Goal: Participate in discussion: Engage in conversation with other users on a specific topic

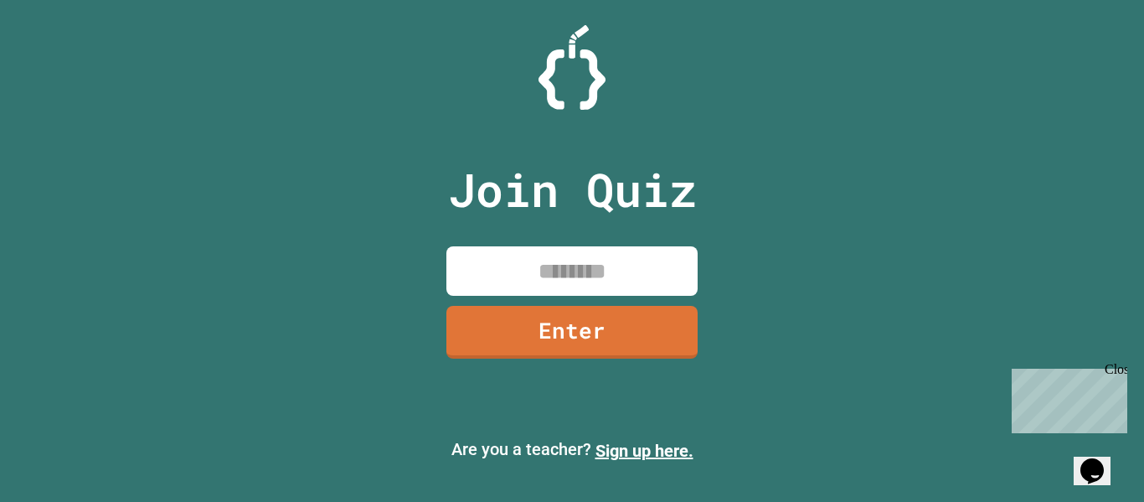
click at [642, 287] on input at bounding box center [571, 270] width 251 height 49
type input "********"
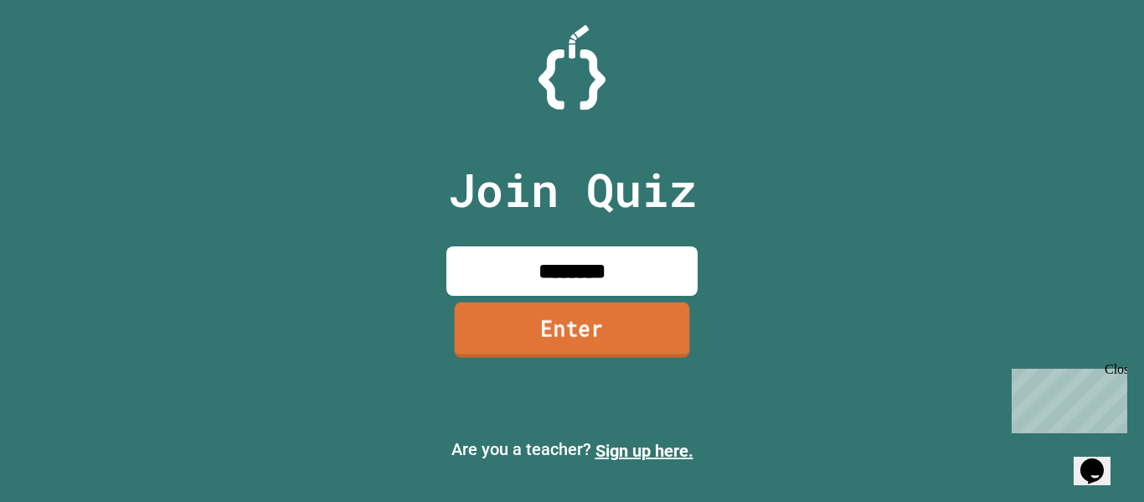
click at [552, 330] on link "Enter" at bounding box center [572, 329] width 235 height 55
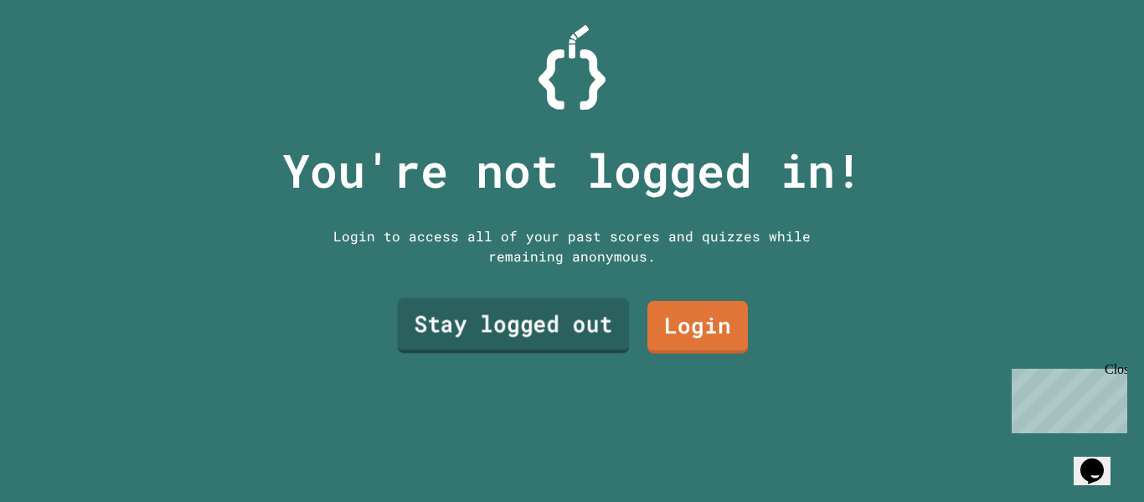
click at [552, 330] on link "Stay logged out" at bounding box center [514, 325] width 232 height 55
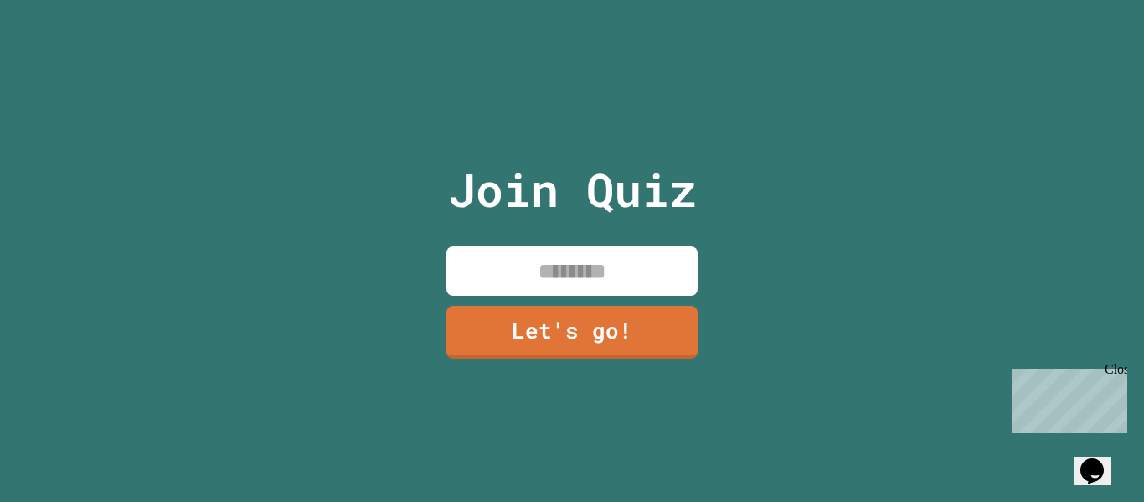
click at [575, 266] on input at bounding box center [571, 270] width 251 height 49
type input "*****"
click at [638, 355] on link "Let's go!" at bounding box center [571, 332] width 251 height 53
click at [572, 0] on div at bounding box center [572, 0] width 0 height 0
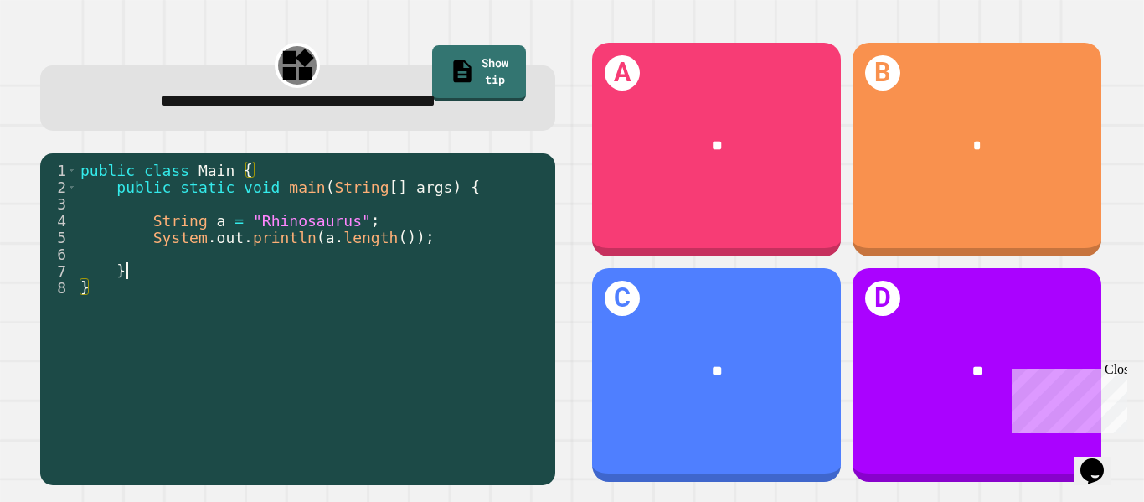
click at [178, 273] on div "public class Main { public static void main ( String [ ] args ) { String a = "R…" at bounding box center [312, 329] width 470 height 335
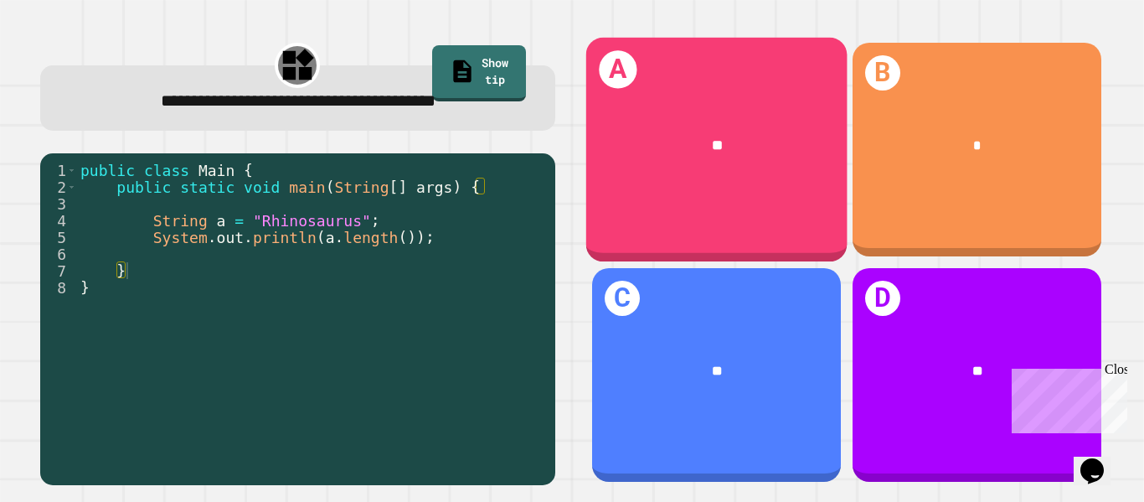
click at [616, 128] on div "**" at bounding box center [716, 145] width 261 height 78
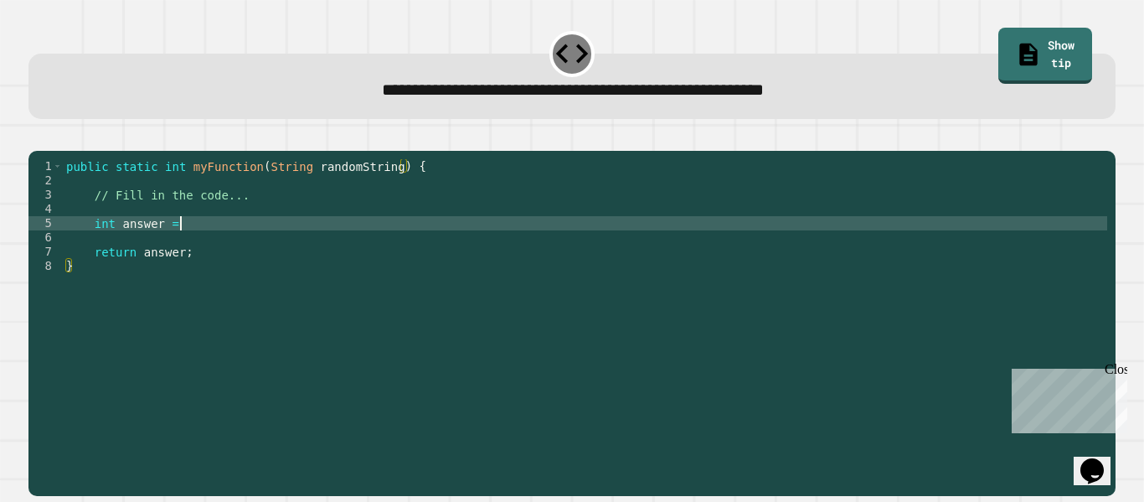
click at [246, 241] on div "public static int myFunction ( String randomString ) { // Fill in the code... i…" at bounding box center [585, 315] width 1045 height 313
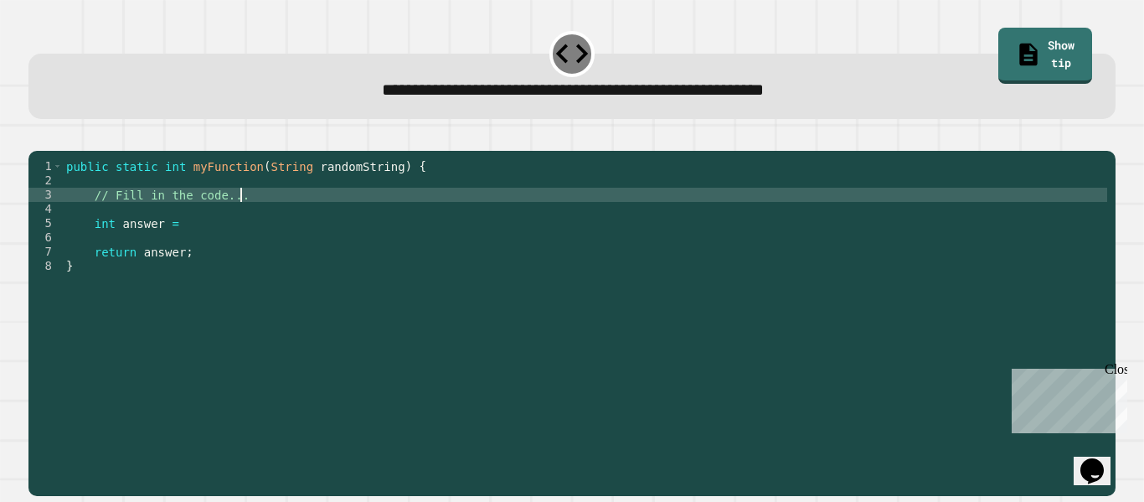
click at [268, 217] on div "public static int myFunction ( String randomString ) { // Fill in the code... i…" at bounding box center [585, 315] width 1045 height 313
type textarea "*"
click at [369, 192] on div "public static int myFunction ( String randomString ) { length int answer = retu…" at bounding box center [585, 315] width 1045 height 313
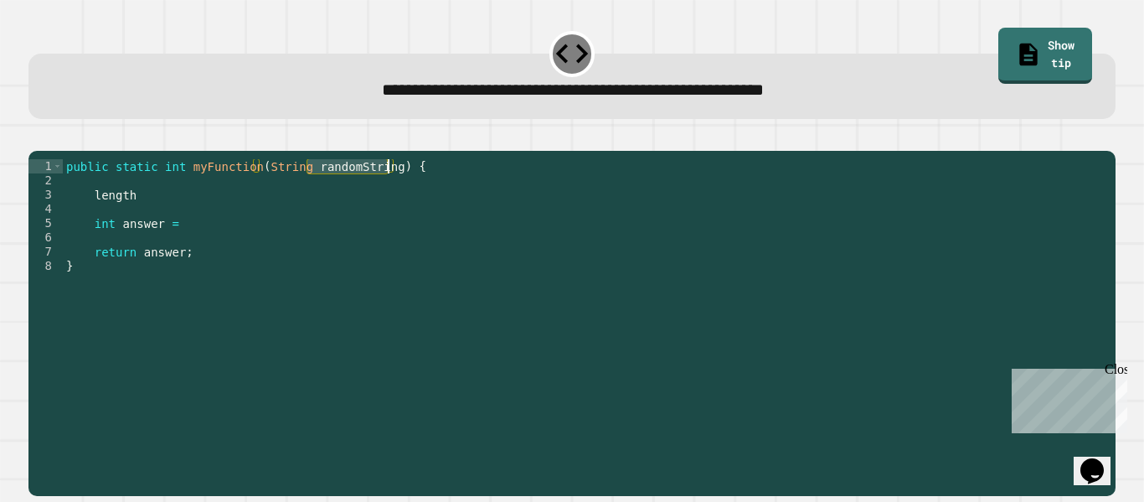
click at [90, 216] on div "public static int myFunction ( String randomString ) { length int answer = retu…" at bounding box center [585, 315] width 1045 height 313
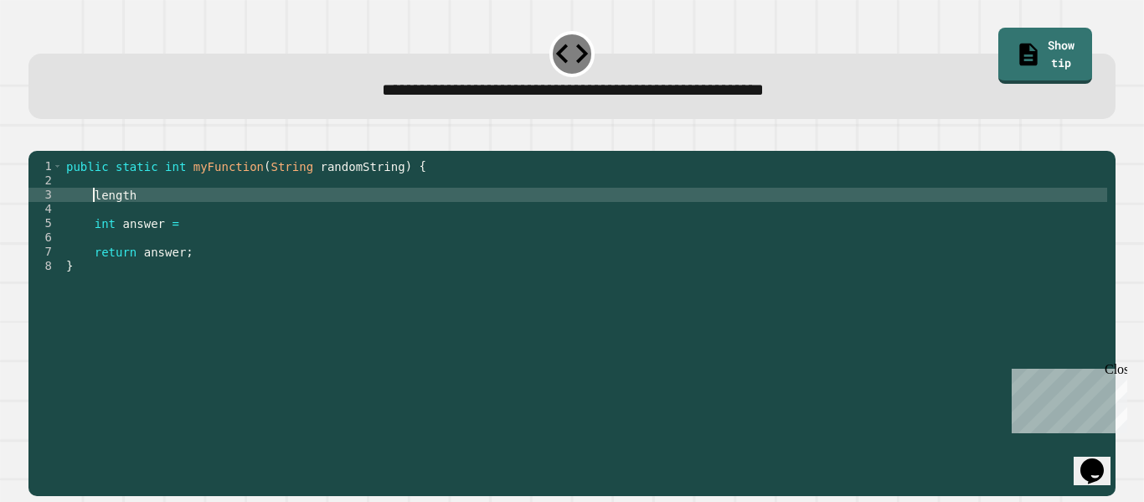
paste textarea "**********"
click at [274, 219] on div "public static int myFunction ( String randomString ) { randomString . length in…" at bounding box center [585, 315] width 1045 height 313
click at [37, 137] on icon "button" at bounding box center [37, 137] width 0 height 0
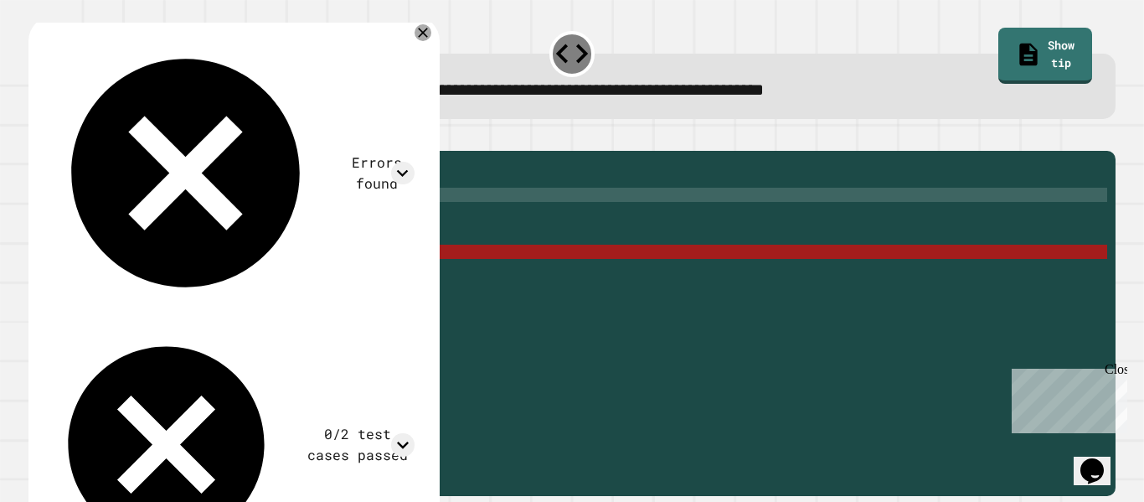
click at [228, 217] on div "public static int myFunction ( String randomString ) { randomString . length ( …" at bounding box center [585, 315] width 1045 height 313
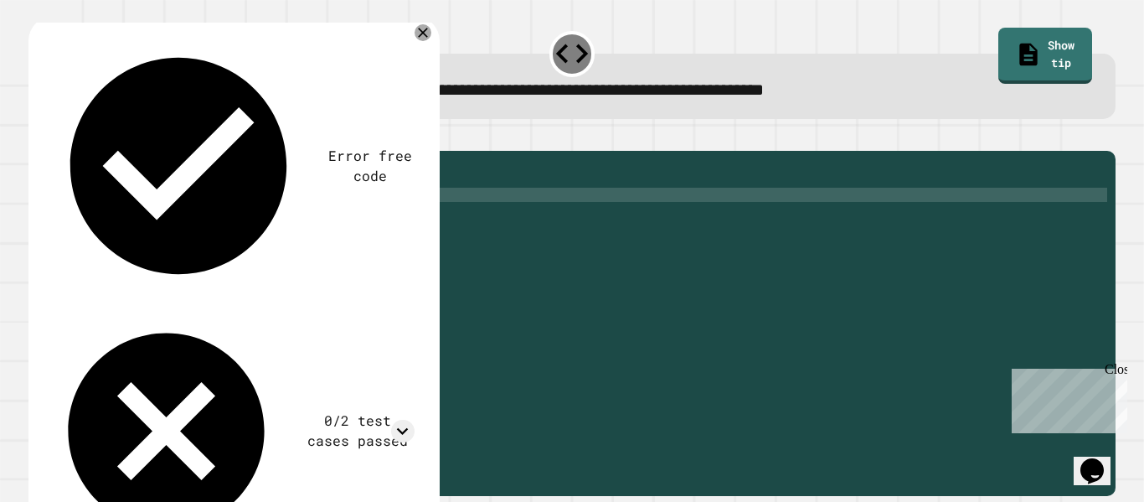
scroll to position [0, 26]
click at [37, 137] on icon "button" at bounding box center [37, 137] width 0 height 0
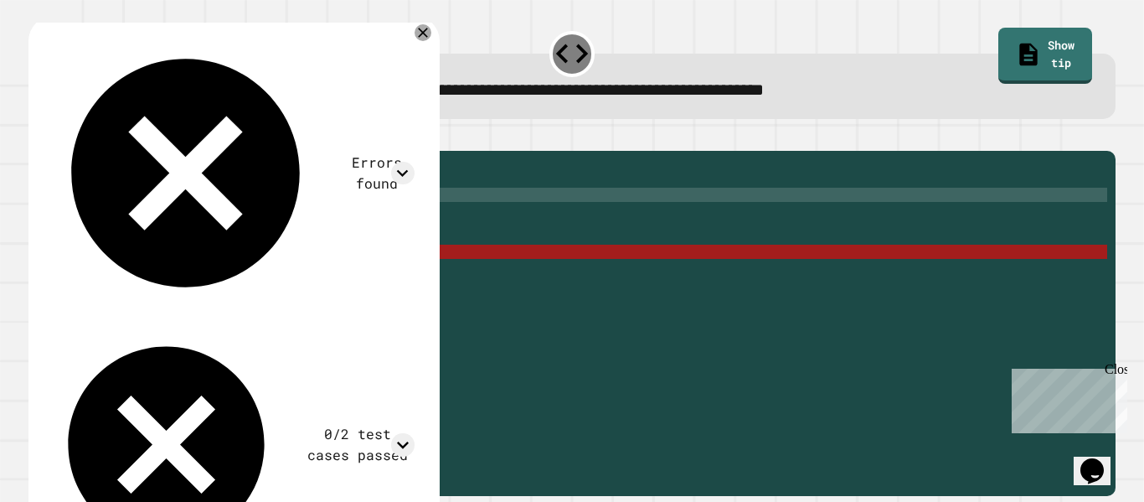
click at [249, 219] on div "public static int myFunction ( String randomString ) { randomString . length ( …" at bounding box center [585, 315] width 1045 height 313
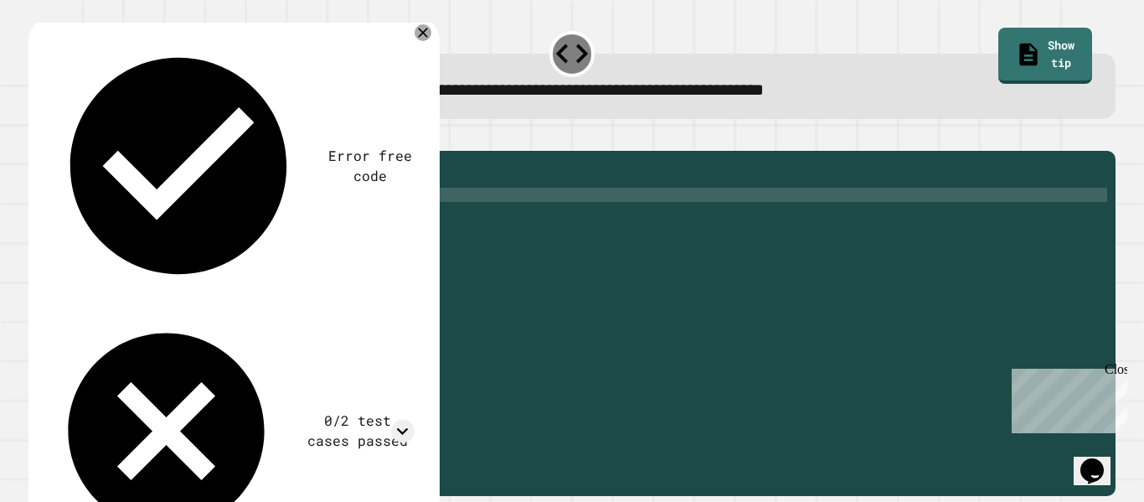
scroll to position [0, 21]
click at [92, 219] on div "public static int myFunction ( String randomString ) { randomString . length ( …" at bounding box center [585, 315] width 1045 height 313
click at [37, 137] on icon "button" at bounding box center [37, 137] width 0 height 0
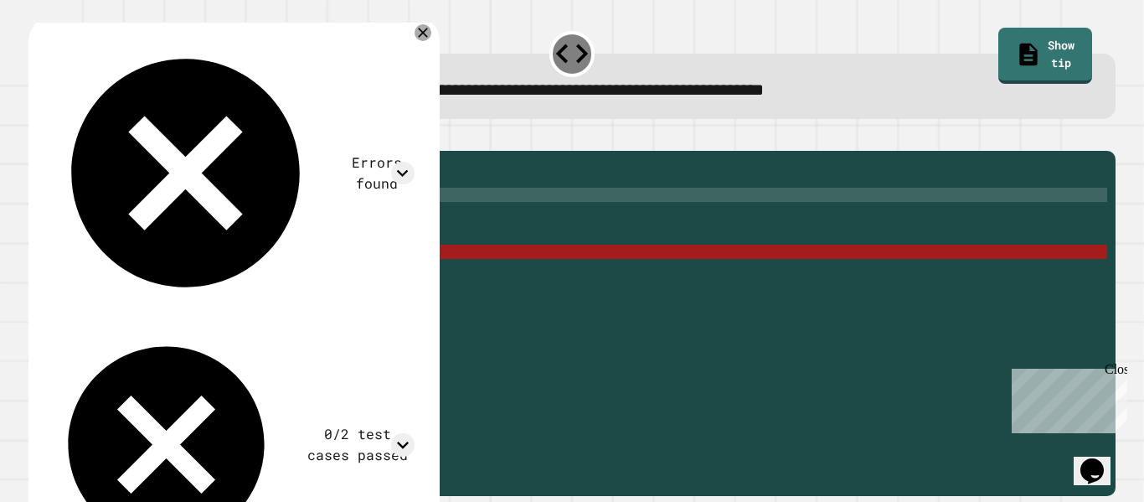
click at [162, 280] on div "public static int myFunction ( String randomString ) { answer = randomString . …" at bounding box center [585, 315] width 1045 height 313
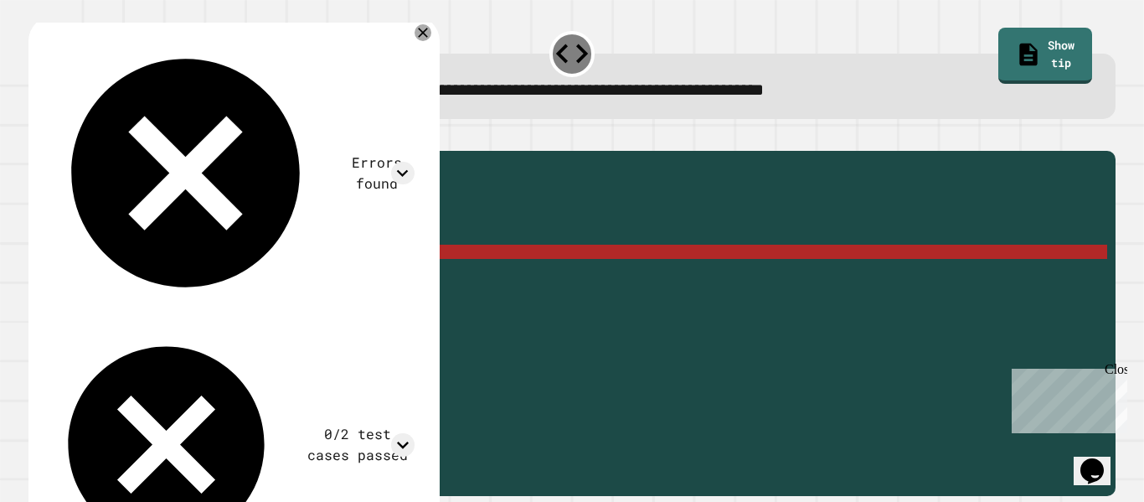
click at [162, 280] on div "public static int myFunction ( String randomString ) { answer = randomString . …" at bounding box center [585, 315] width 1045 height 313
click at [106, 217] on div "public static int myFunction ( String randomString ) { answer = randomString . …" at bounding box center [585, 315] width 1045 height 313
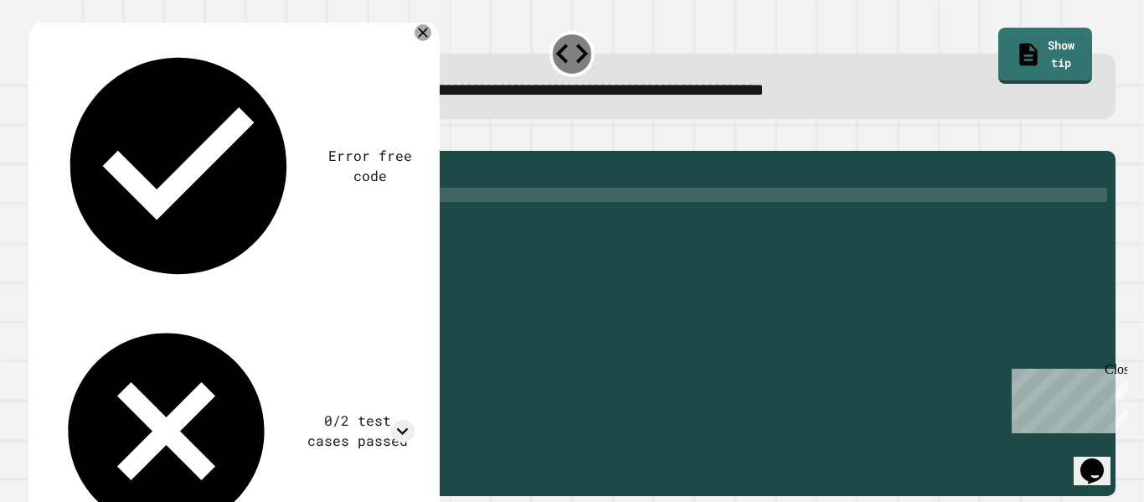
click at [37, 137] on icon "button" at bounding box center [37, 137] width 0 height 0
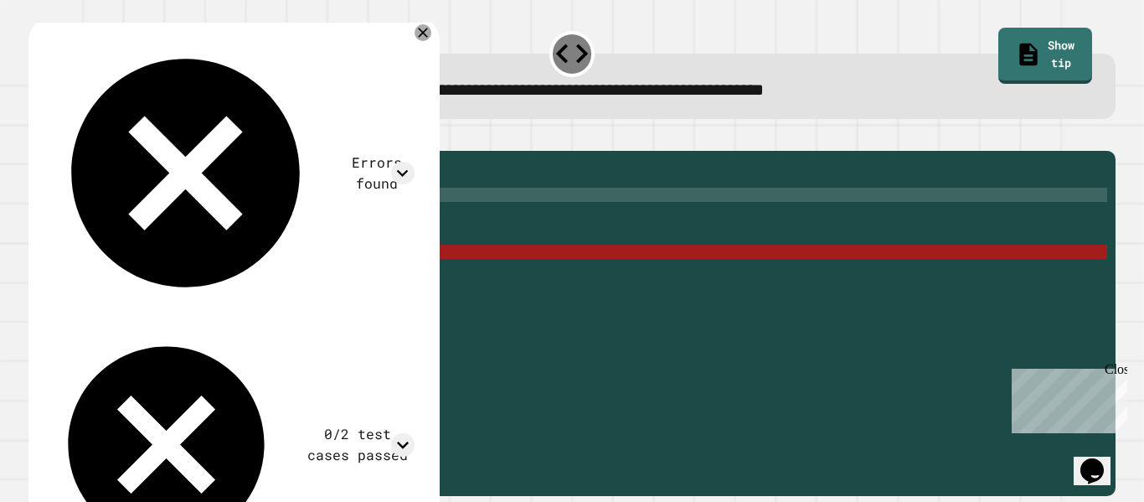
click at [132, 219] on div "public static int myFunction ( String randomString ) { answer = randomString . …" at bounding box center [585, 315] width 1045 height 313
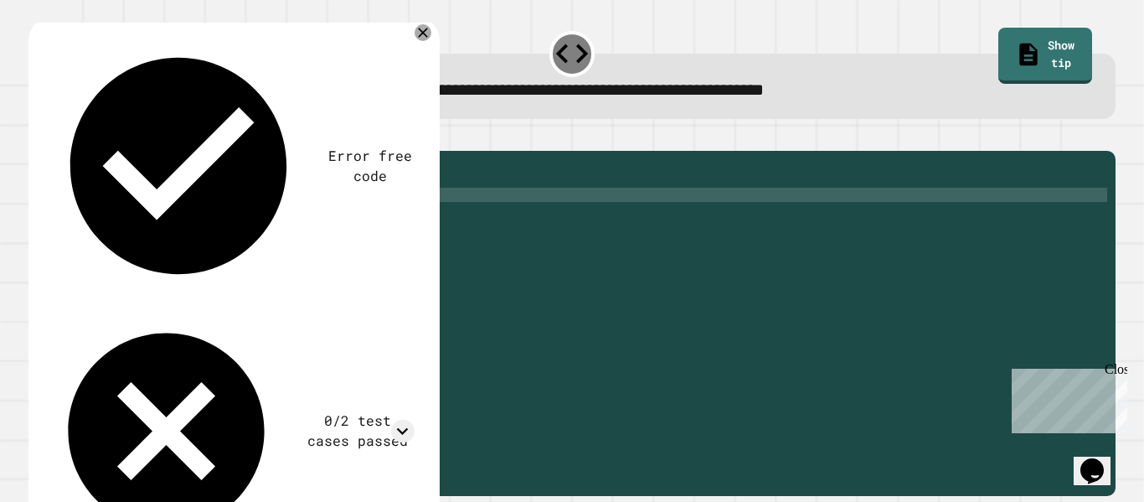
scroll to position [0, 12]
click at [53, 150] on icon "button" at bounding box center [48, 148] width 9 height 12
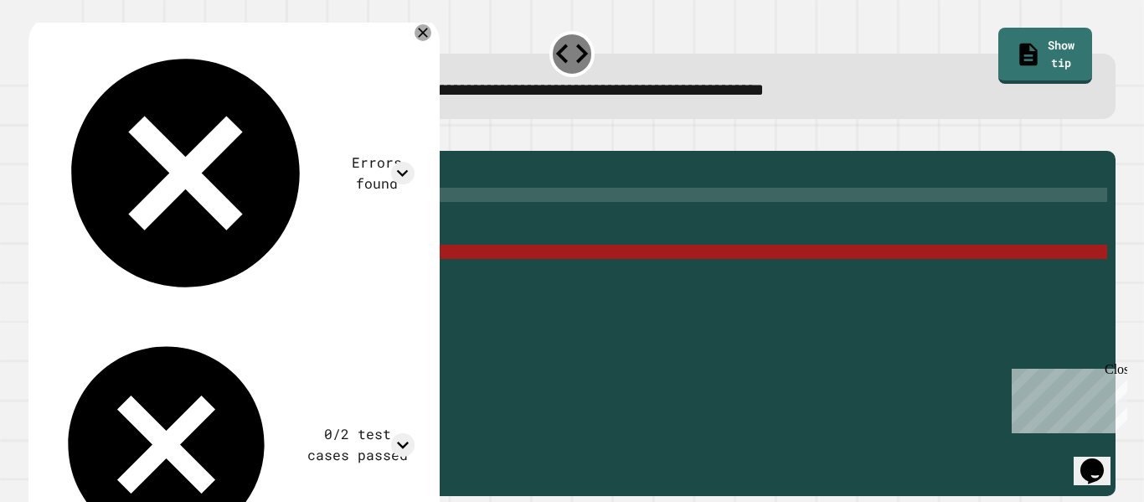
click at [290, 219] on div "public static int myFunction ( String randomString ) { answer = randomString . …" at bounding box center [585, 315] width 1045 height 313
click at [177, 219] on div "public static int myFunction ( String randomString ) { answer = randomString . …" at bounding box center [585, 315] width 1045 height 313
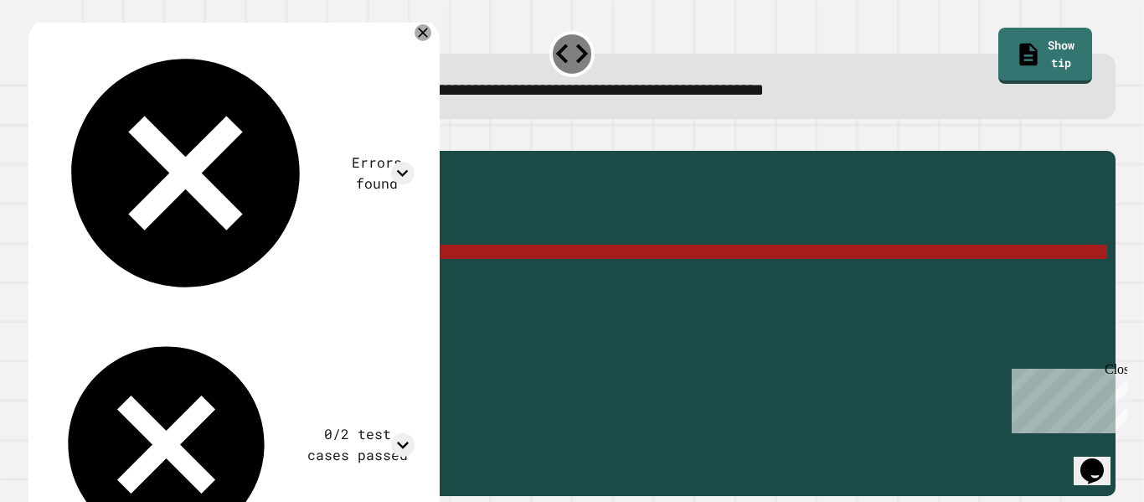
click at [284, 217] on div "public static int myFunction ( String randomString ) { answer = randomString . …" at bounding box center [585, 315] width 1045 height 313
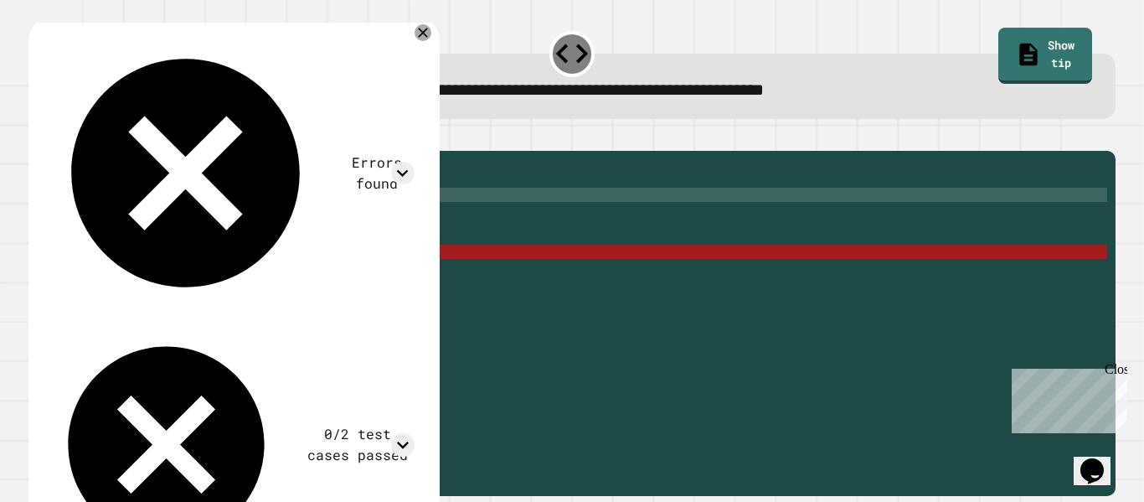
paste textarea "**********"
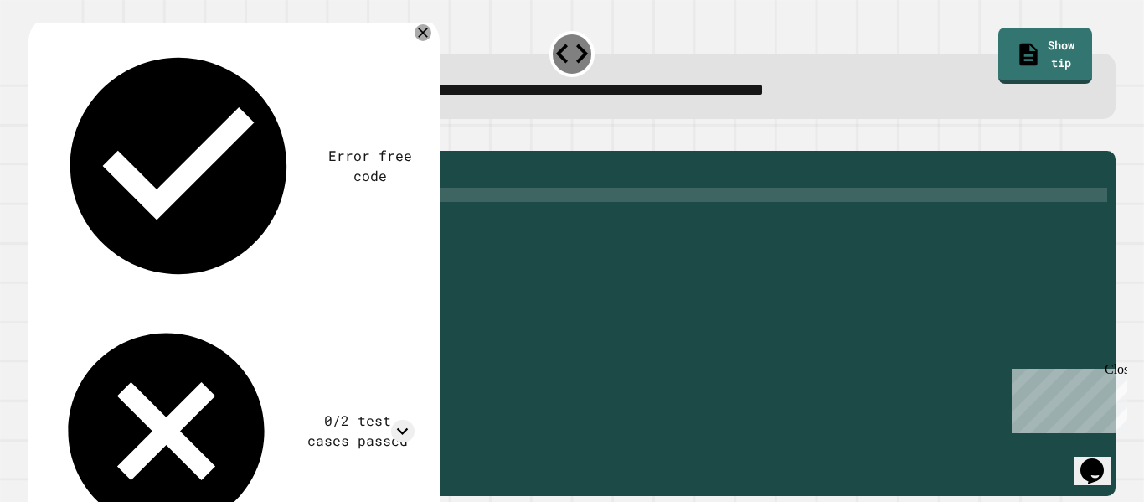
click at [200, 223] on div "public static int myFunction ( String randomString ) { answer = randomString . …" at bounding box center [585, 315] width 1045 height 313
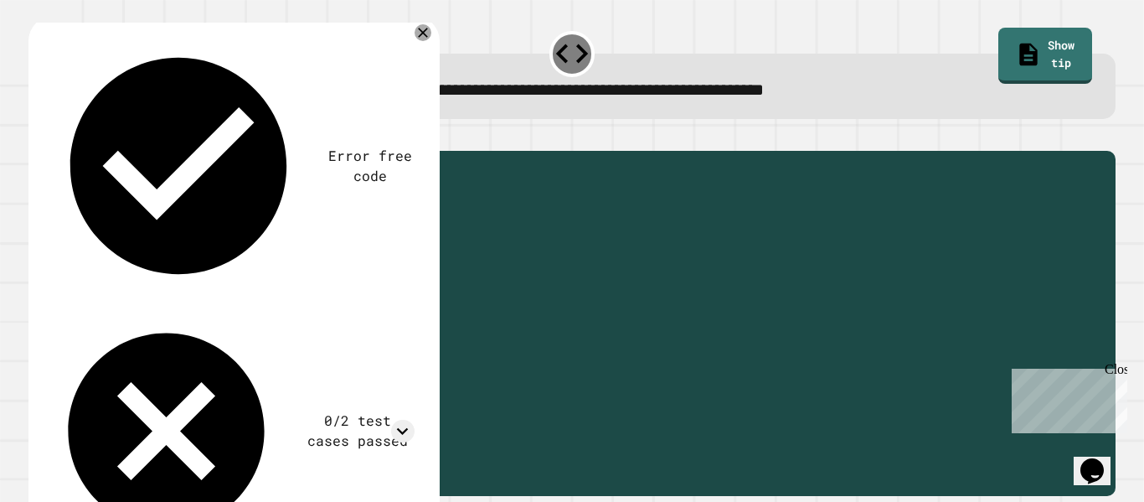
drag, startPoint x: 200, startPoint y: 223, endPoint x: 145, endPoint y: 213, distance: 56.2
click at [145, 213] on div "public static int myFunction ( String randomString ) { answer = randomString . …" at bounding box center [585, 315] width 1045 height 313
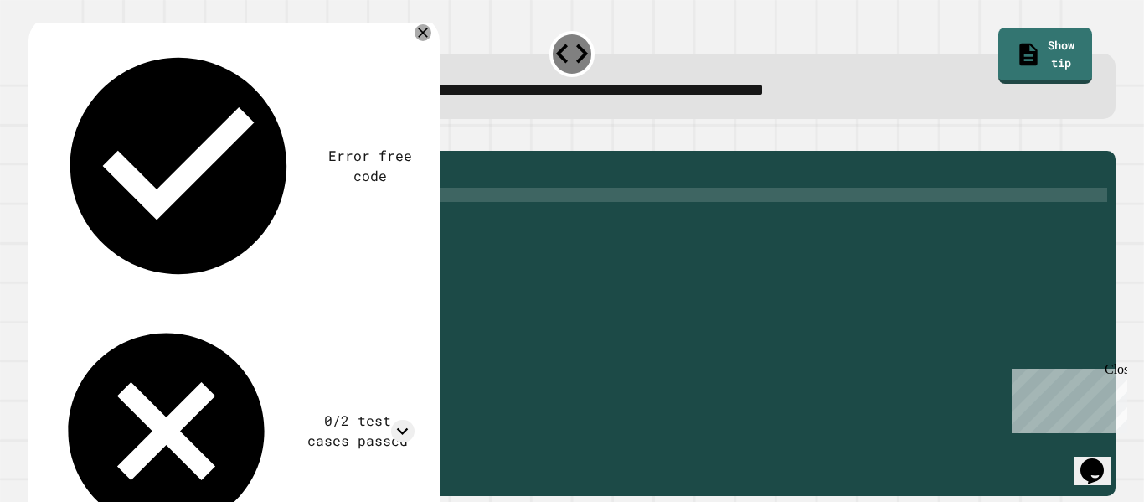
click at [73, 139] on div at bounding box center [571, 141] width 1087 height 20
click at [37, 137] on icon "button" at bounding box center [37, 137] width 0 height 0
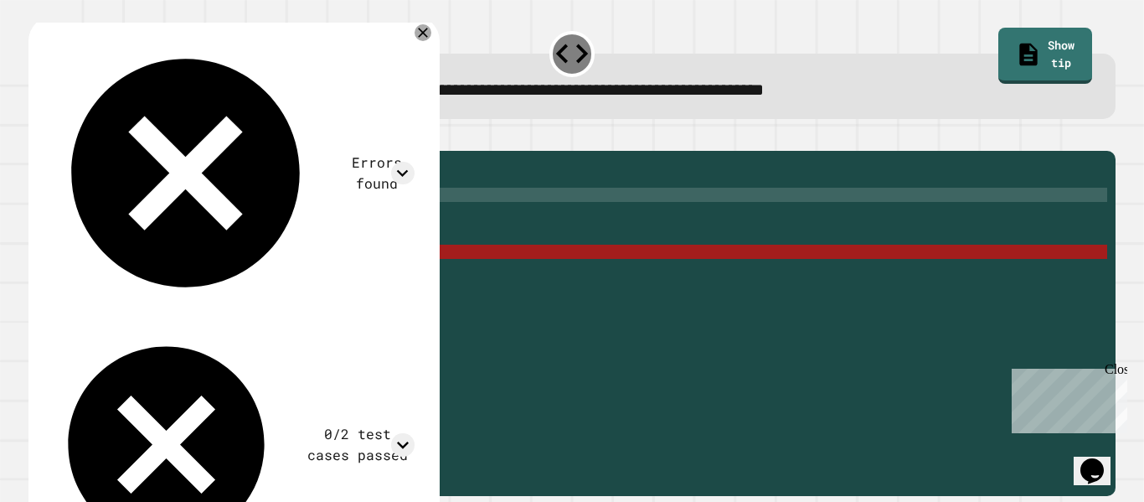
click at [136, 223] on div "public static int myFunction ( String randomString ) { answer . length ( random…" at bounding box center [585, 315] width 1045 height 313
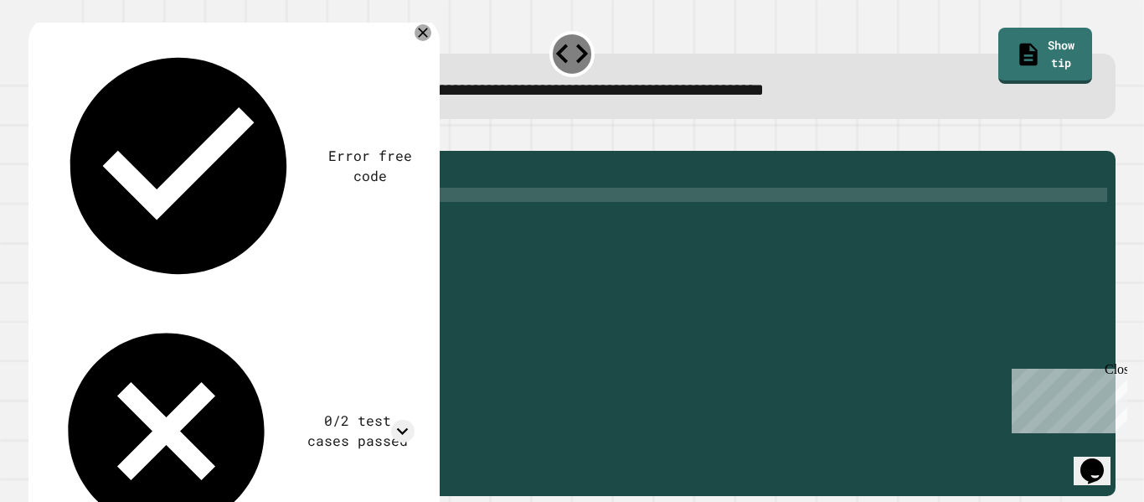
click at [246, 221] on div "public static int myFunction ( String randomString ) { answer = . length ( rand…" at bounding box center [585, 315] width 1045 height 313
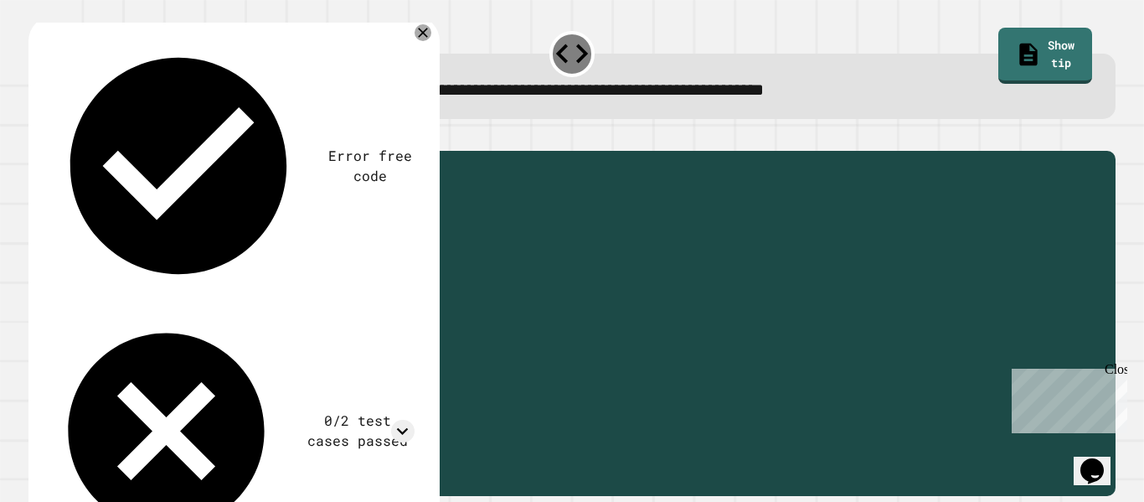
click at [141, 219] on div "public static int myFunction ( String randomString ) { answer = . length ( rand…" at bounding box center [585, 315] width 1045 height 313
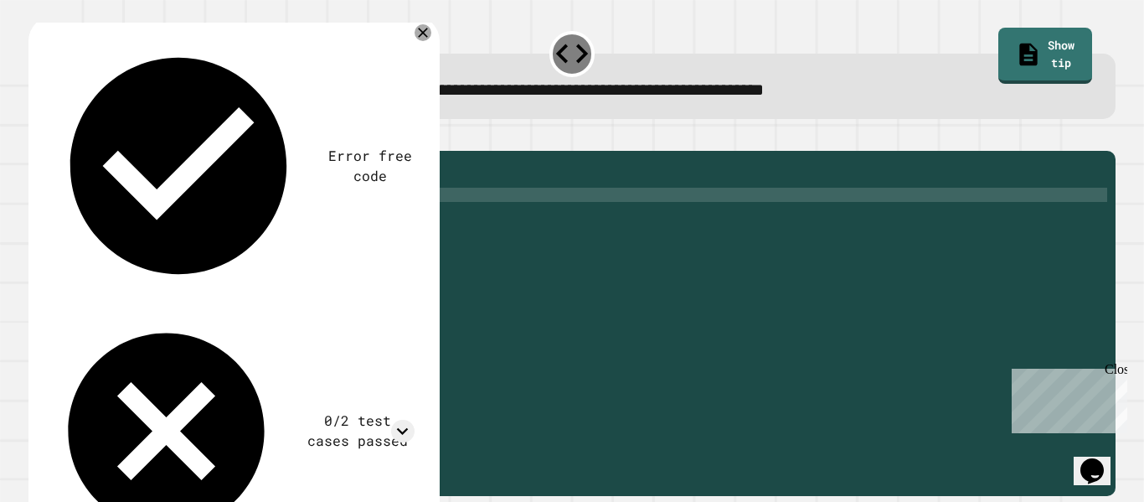
paste textarea "**********"
click at [317, 224] on div "public static int myFunction ( String randomString ) { answer = randomString . …" at bounding box center [585, 315] width 1045 height 313
click at [37, 137] on icon "button" at bounding box center [37, 137] width 0 height 0
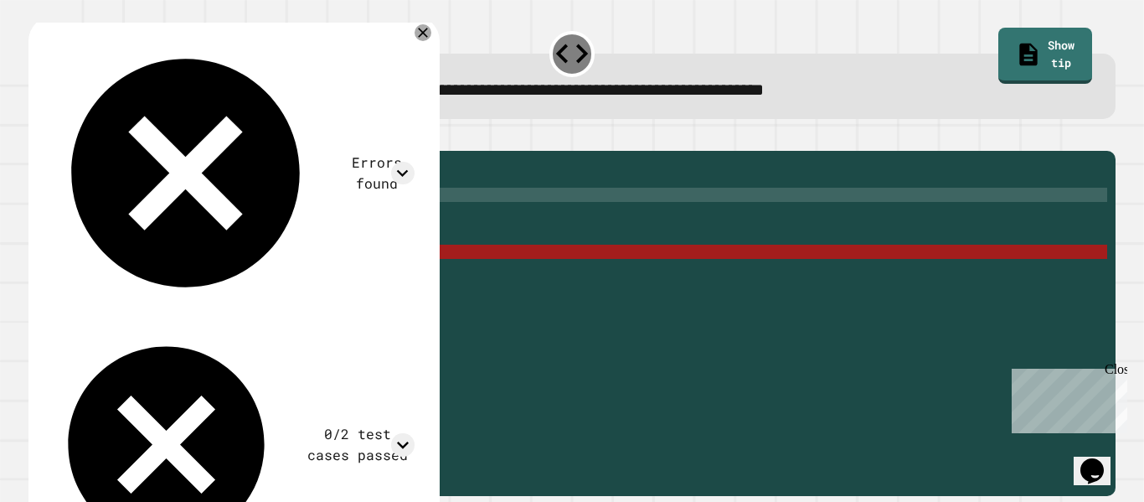
click at [106, 220] on div "public static int myFunction ( String randomString ) { answer = randomString . …" at bounding box center [585, 315] width 1045 height 313
click at [106, 219] on div "public static int myFunction ( String randomString ) { answer = randomString . …" at bounding box center [585, 315] width 1045 height 313
click at [95, 217] on div "public static int myFunction ( String randomString ) { answer = randomString . …" at bounding box center [585, 315] width 1045 height 313
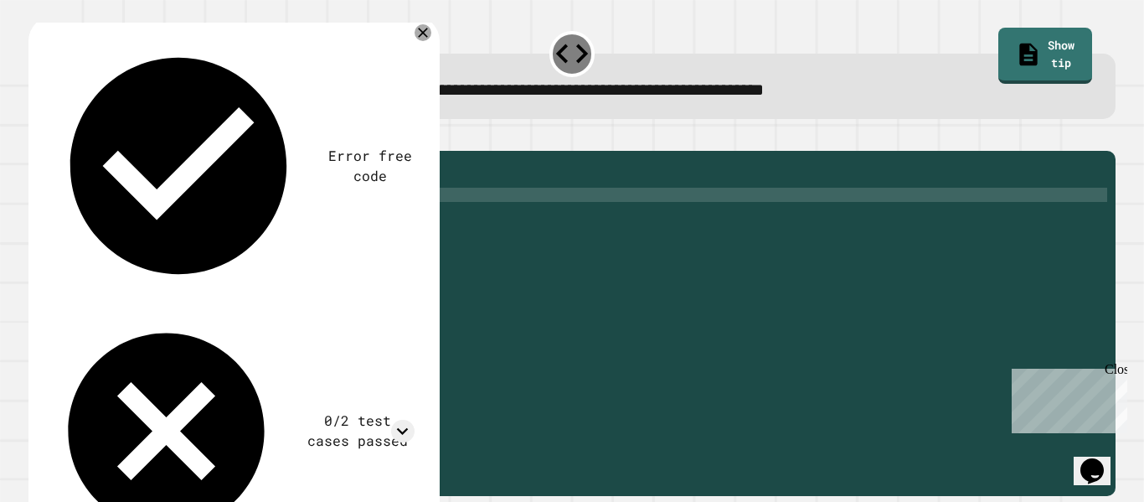
scroll to position [0, 8]
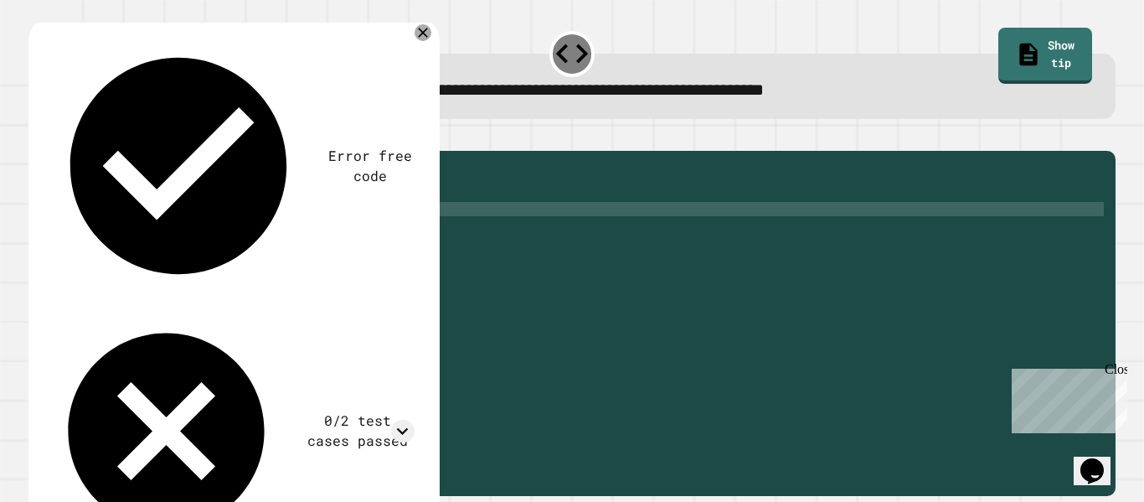
drag, startPoint x: 188, startPoint y: 246, endPoint x: 29, endPoint y: 235, distance: 158.8
click at [29, 235] on div "**********" at bounding box center [567, 301] width 1079 height 285
type textarea "**********"
click at [37, 137] on icon "button" at bounding box center [37, 137] width 0 height 0
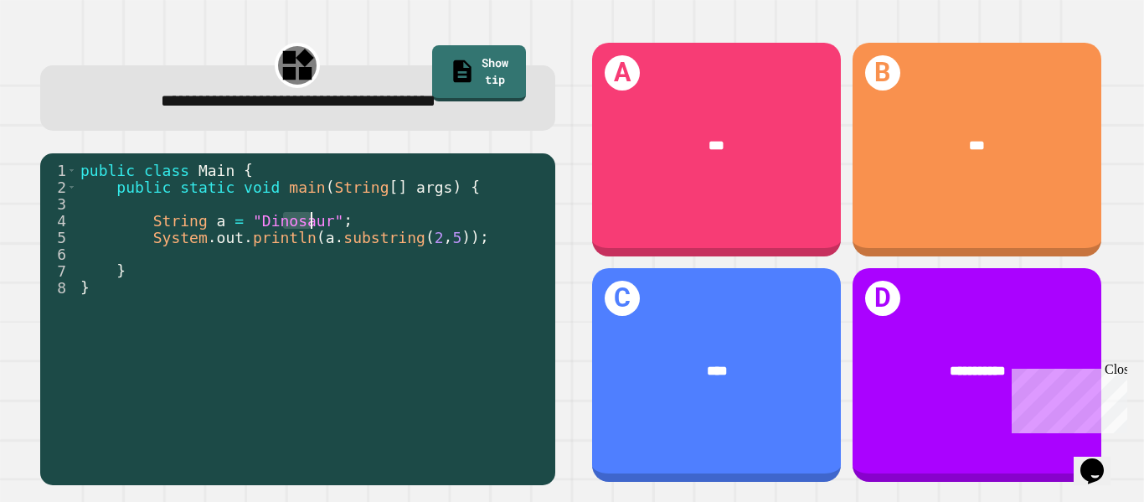
drag, startPoint x: 281, startPoint y: 221, endPoint x: 297, endPoint y: 220, distance: 15.1
click at [297, 220] on div "public class Main { public static void main ( String [ ] args ) { String a = "D…" at bounding box center [312, 329] width 470 height 335
click at [297, 220] on div "public class Main { public static void main ( String [ ] args ) { String a = "D…" at bounding box center [312, 313] width 470 height 302
drag, startPoint x: 309, startPoint y: 222, endPoint x: 283, endPoint y: 224, distance: 26.0
click at [283, 224] on div "public class Main { public static void main ( String [ ] args ) { String a = "D…" at bounding box center [312, 329] width 470 height 335
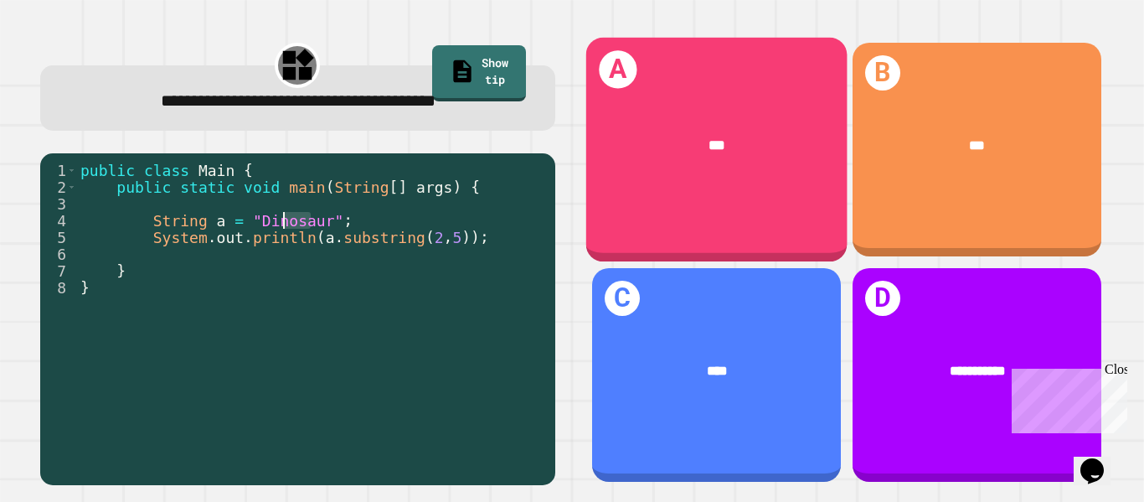
click at [699, 175] on div "***" at bounding box center [716, 145] width 261 height 78
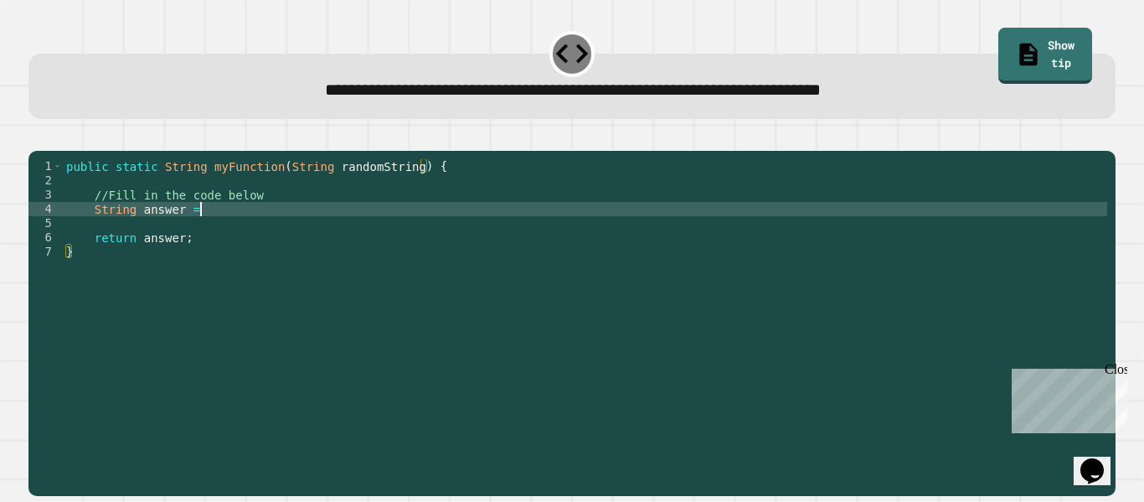
click at [234, 230] on div "public static String myFunction ( String randomString ) { //Fill in the code be…" at bounding box center [585, 315] width 1045 height 313
click at [361, 192] on div "public static String myFunction ( String randomString ) { //Fill in the code be…" at bounding box center [585, 315] width 1045 height 313
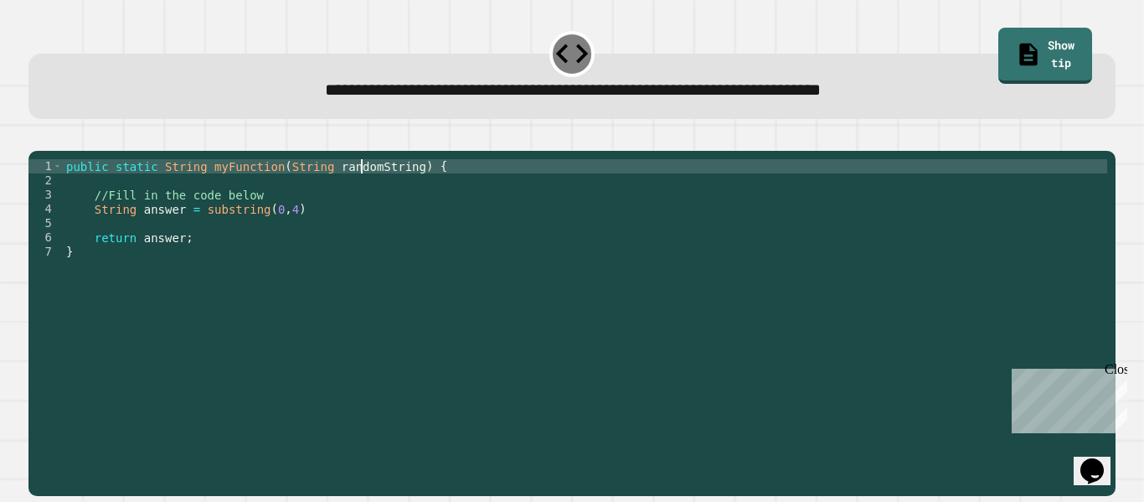
click at [361, 192] on div "public static String myFunction ( String randomString ) { //Fill in the code be…" at bounding box center [585, 315] width 1045 height 313
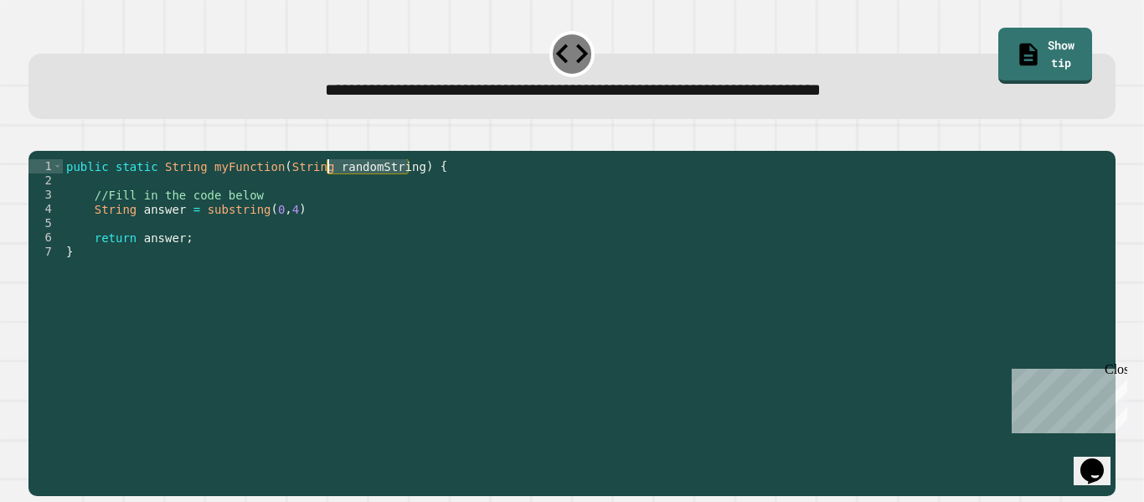
click at [201, 235] on div "public static String myFunction ( String randomString ) { //Fill in the code be…" at bounding box center [585, 315] width 1045 height 313
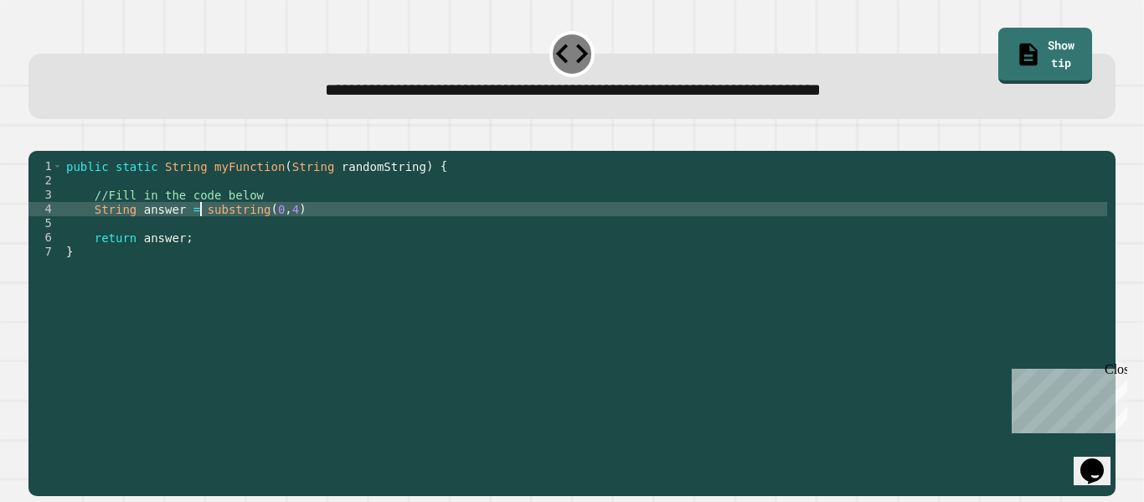
paste textarea "**********"
click at [51, 148] on icon "button" at bounding box center [48, 148] width 9 height 12
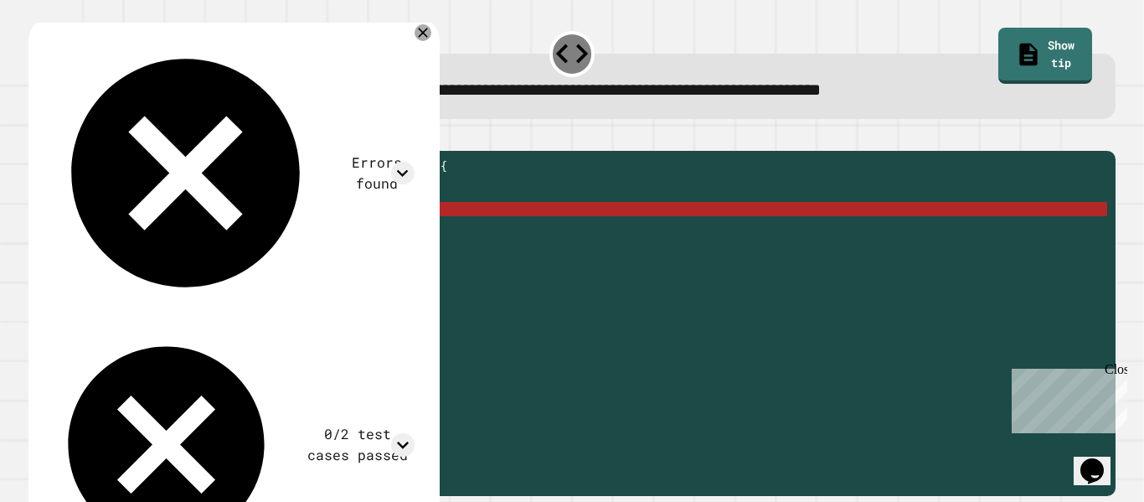
click at [91, 235] on div "public static String myFunction ( String randomString ) { //Fill in the code be…" at bounding box center [585, 315] width 1045 height 313
click at [389, 234] on div "public static String myFunction ( String randomString ) { //Fill in the code be…" at bounding box center [585, 315] width 1045 height 313
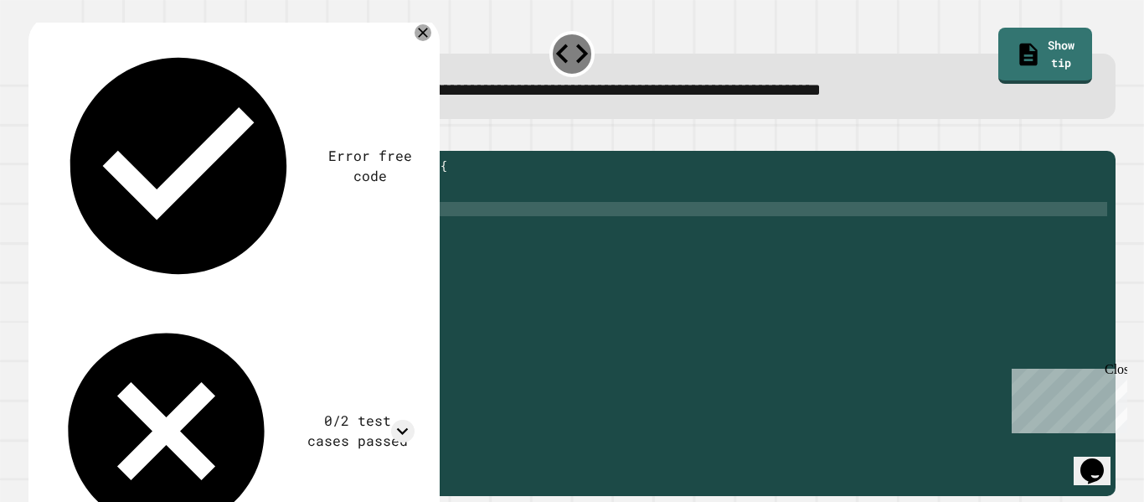
click at [37, 137] on icon "button" at bounding box center [37, 137] width 0 height 0
click at [377, 234] on div "public static String myFunction ( String randomString ) { //Fill in the code be…" at bounding box center [585, 315] width 1045 height 313
type textarea "**********"
click at [37, 137] on icon "button" at bounding box center [37, 137] width 0 height 0
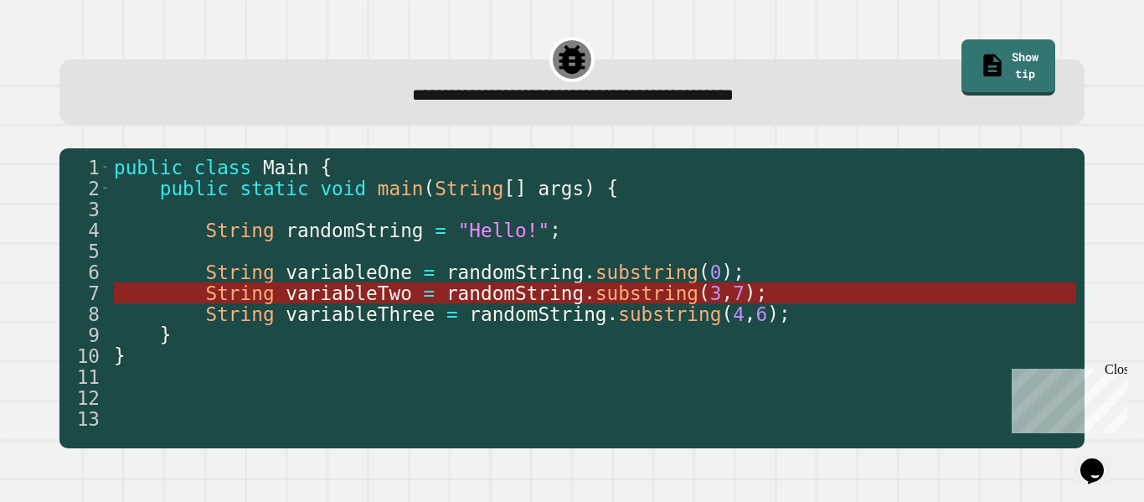
click at [502, 295] on span "randomString" at bounding box center [514, 293] width 137 height 22
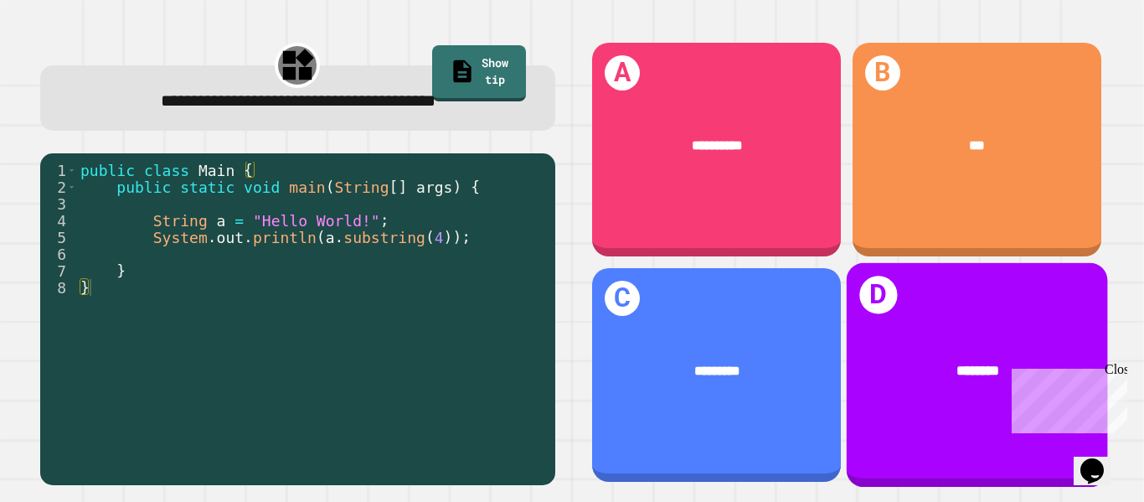
click at [946, 343] on div "********" at bounding box center [976, 371] width 261 height 78
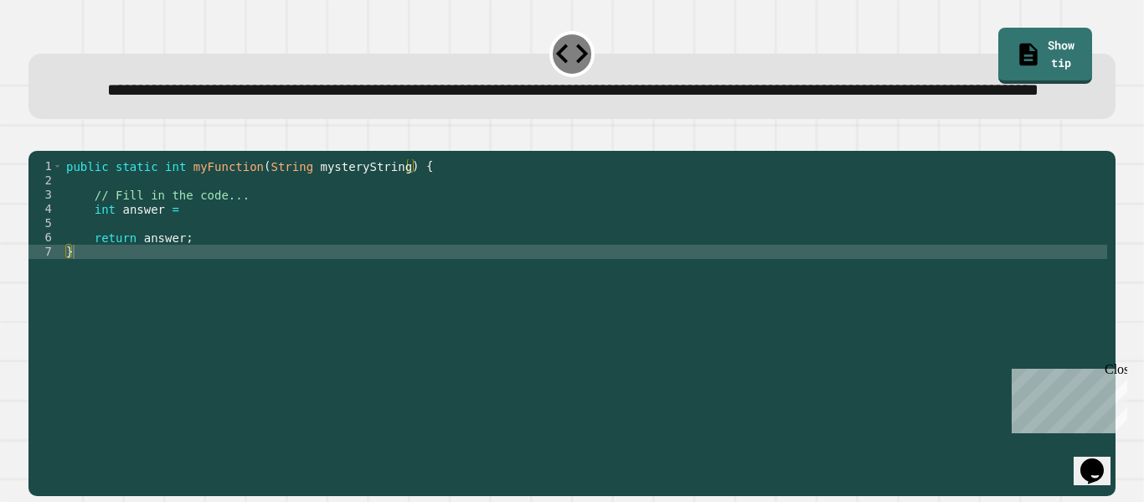
click at [207, 258] on div "public static int myFunction ( String mysteryString ) { // Fill in the code... …" at bounding box center [585, 301] width 1045 height 285
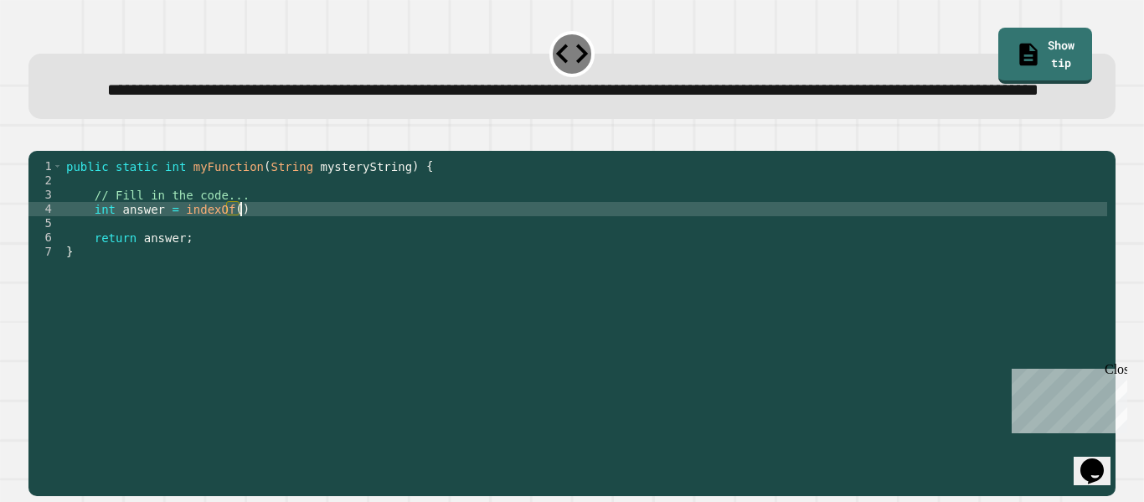
scroll to position [0, 21]
click at [332, 221] on div "public static int myFunction ( String mysteryString ) { // Fill in the code... …" at bounding box center [585, 301] width 1045 height 285
click at [178, 259] on div "public static int myFunction ( String mysteryString ) { // Fill in the code... …" at bounding box center [585, 301] width 1045 height 285
paste textarea "**********"
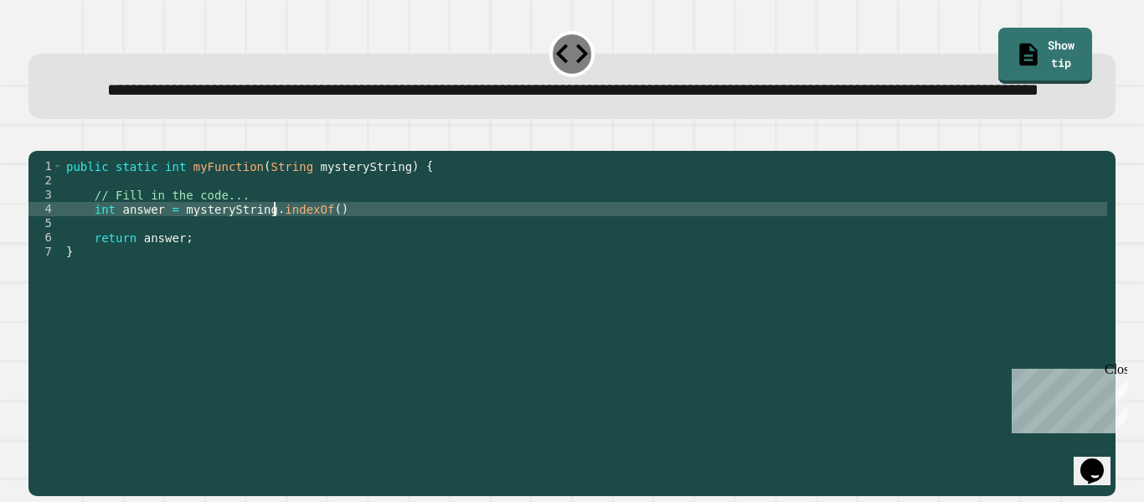
scroll to position [0, 27]
click at [331, 258] on div "public static int myFunction ( String mysteryString ) { // Fill in the code... …" at bounding box center [585, 301] width 1045 height 285
type textarea "**********"
click at [53, 153] on icon "button" at bounding box center [48, 148] width 9 height 12
